Goal: Task Accomplishment & Management: Use online tool/utility

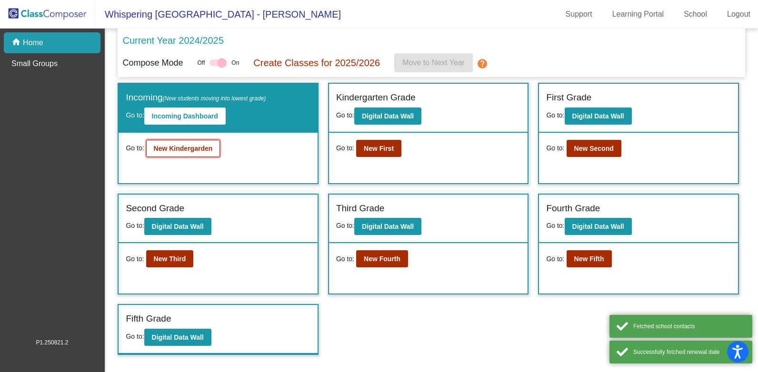
click at [202, 153] on button "New Kindergarden" at bounding box center [183, 148] width 74 height 17
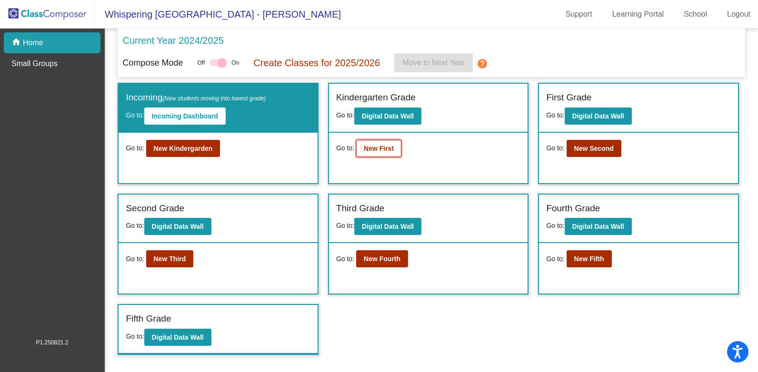
click at [387, 153] on button "New First" at bounding box center [378, 148] width 45 height 17
click at [596, 148] on b "New Second" at bounding box center [594, 149] width 40 height 8
click at [168, 259] on b "New Third" at bounding box center [170, 259] width 32 height 8
click at [389, 257] on b "New Fourth" at bounding box center [382, 259] width 37 height 8
click at [582, 258] on b "New Fifth" at bounding box center [589, 259] width 30 height 8
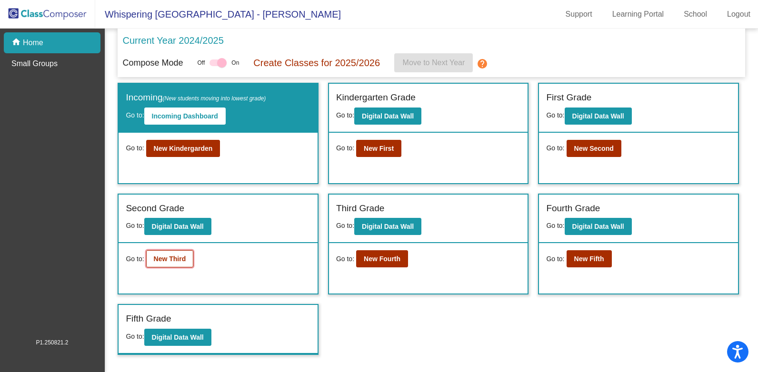
click at [187, 258] on button "New Third" at bounding box center [170, 258] width 48 height 17
click at [179, 261] on b "New Third" at bounding box center [170, 259] width 32 height 8
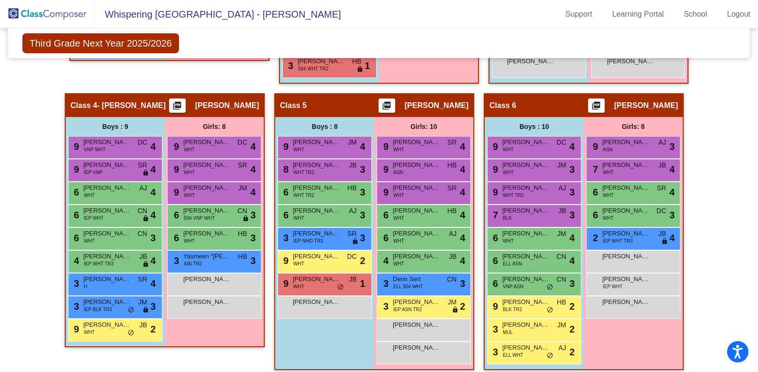
scroll to position [476, 0]
